Goal: Find specific page/section: Find specific page/section

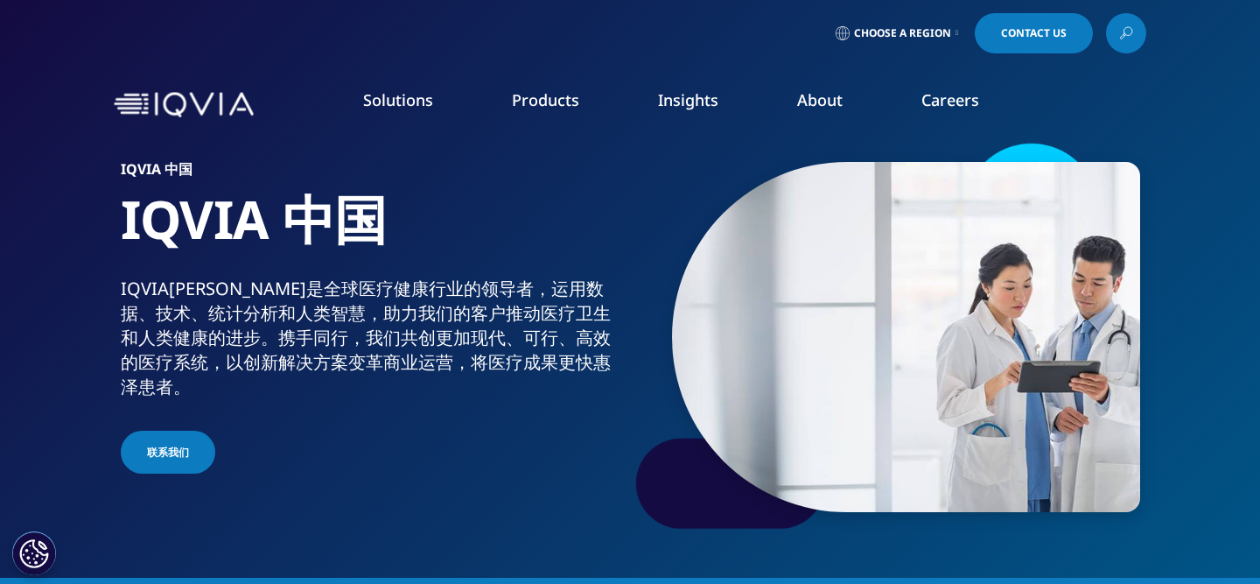
click at [929, 39] on span "Choose a Region" at bounding box center [902, 33] width 97 height 14
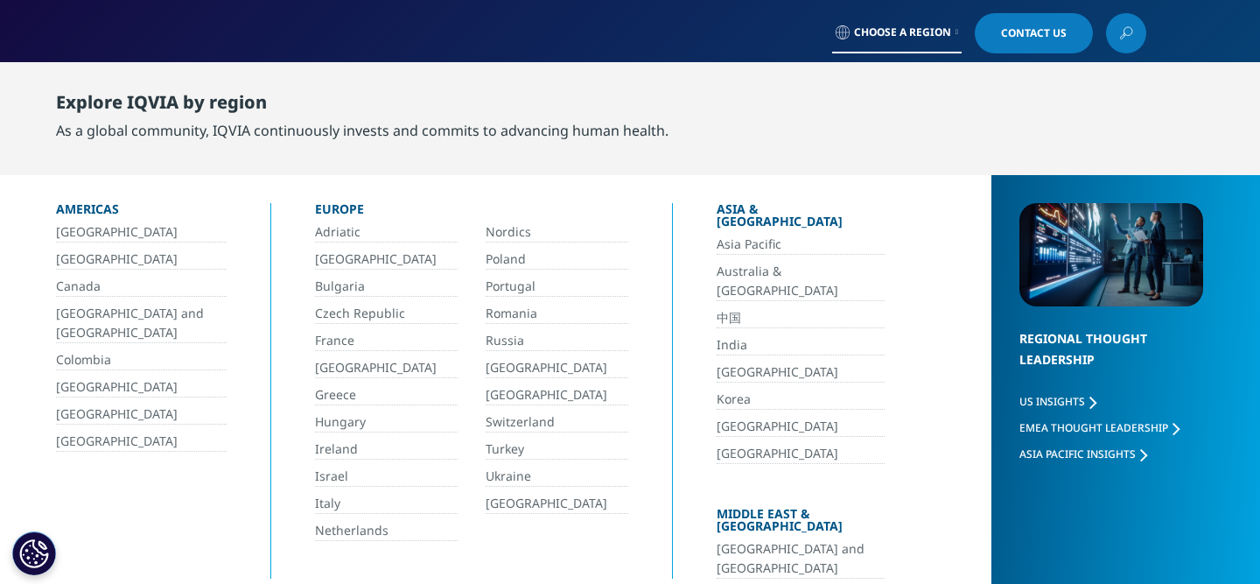
click at [728, 308] on link "中国" at bounding box center [801, 318] width 168 height 20
